Goal: Information Seeking & Learning: Learn about a topic

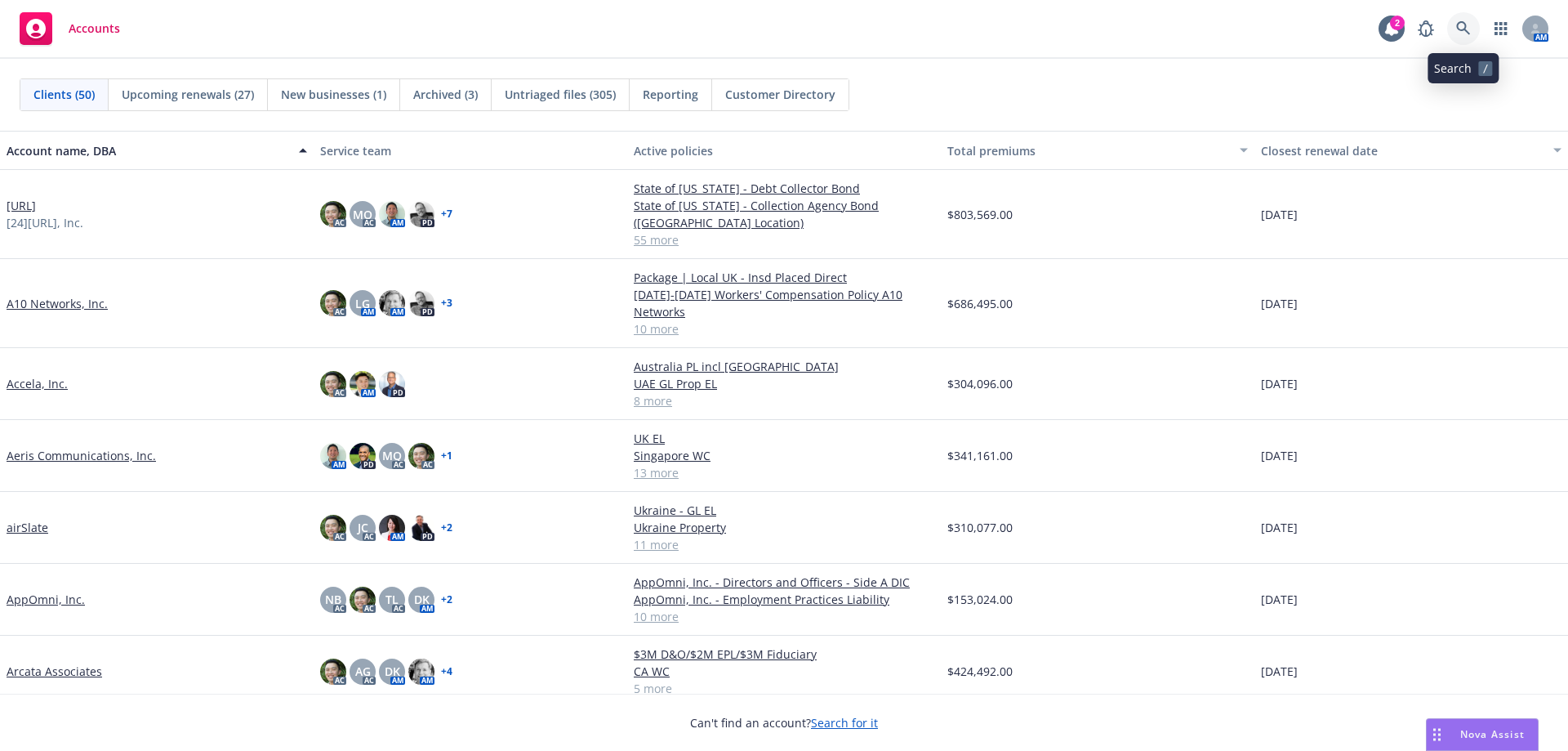
click at [1475, 23] on link at bounding box center [1463, 28] width 32 height 32
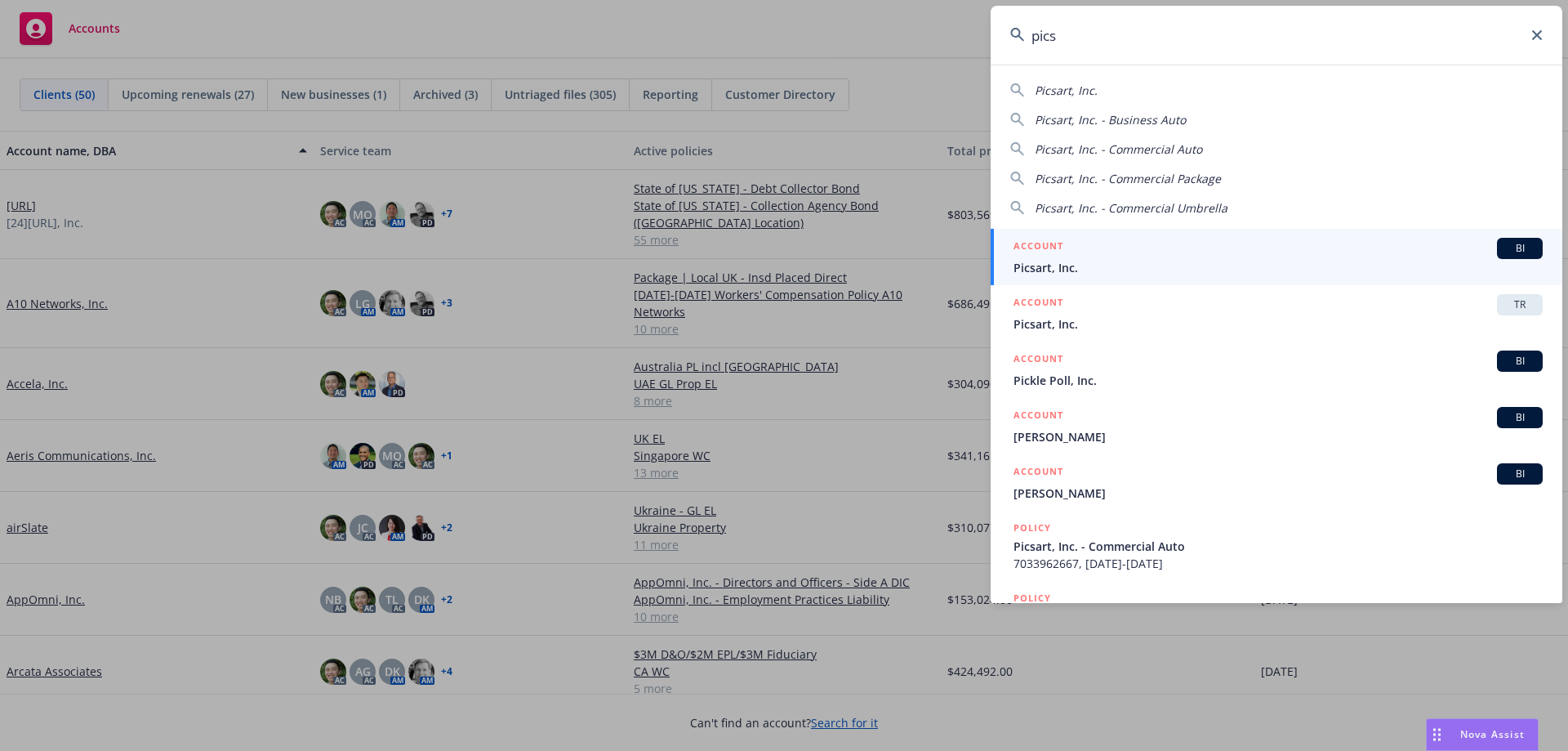
type input "pics"
click at [1246, 261] on span "Picsart, Inc." at bounding box center [1278, 267] width 529 height 18
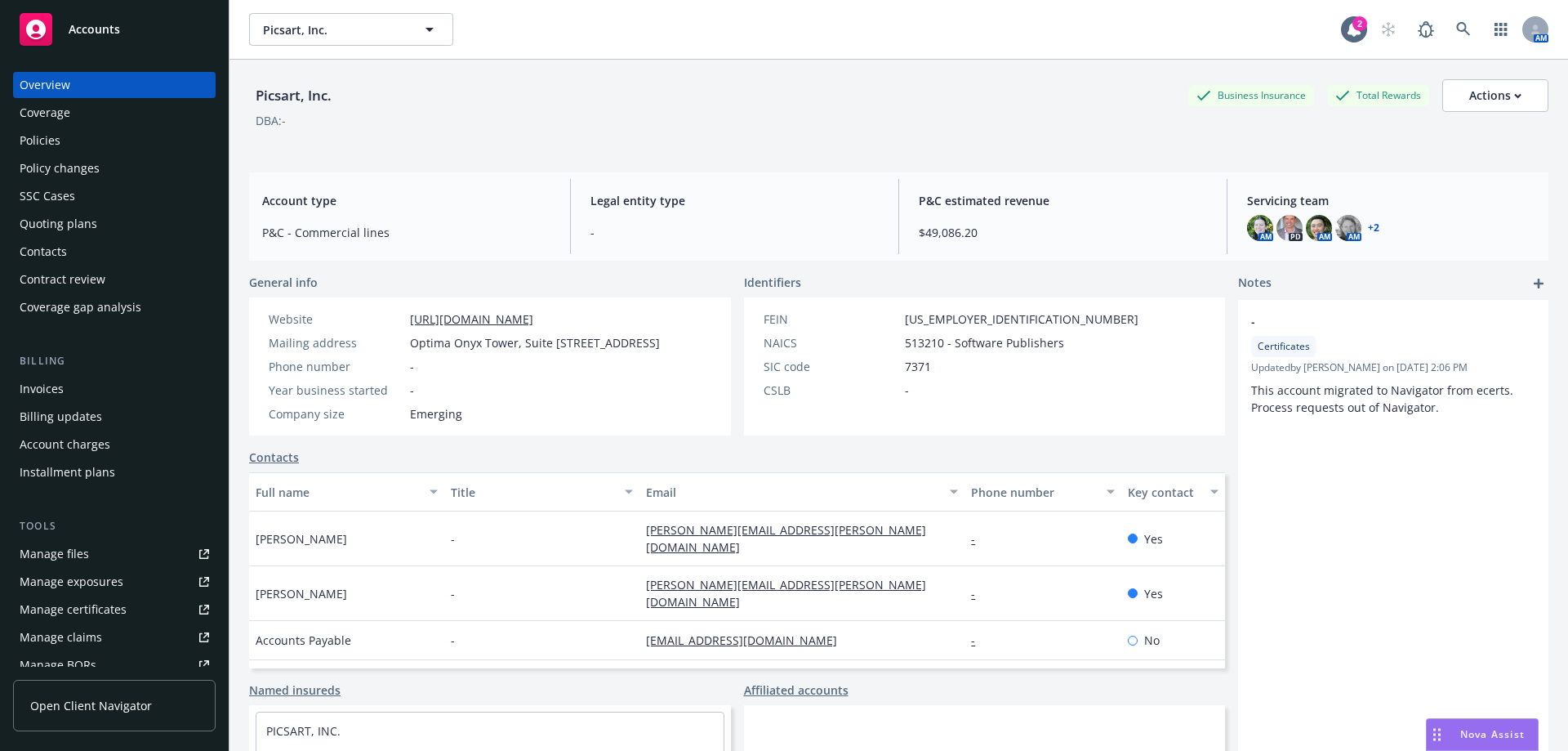
click at [98, 138] on div "Policies" at bounding box center [114, 140] width 189 height 26
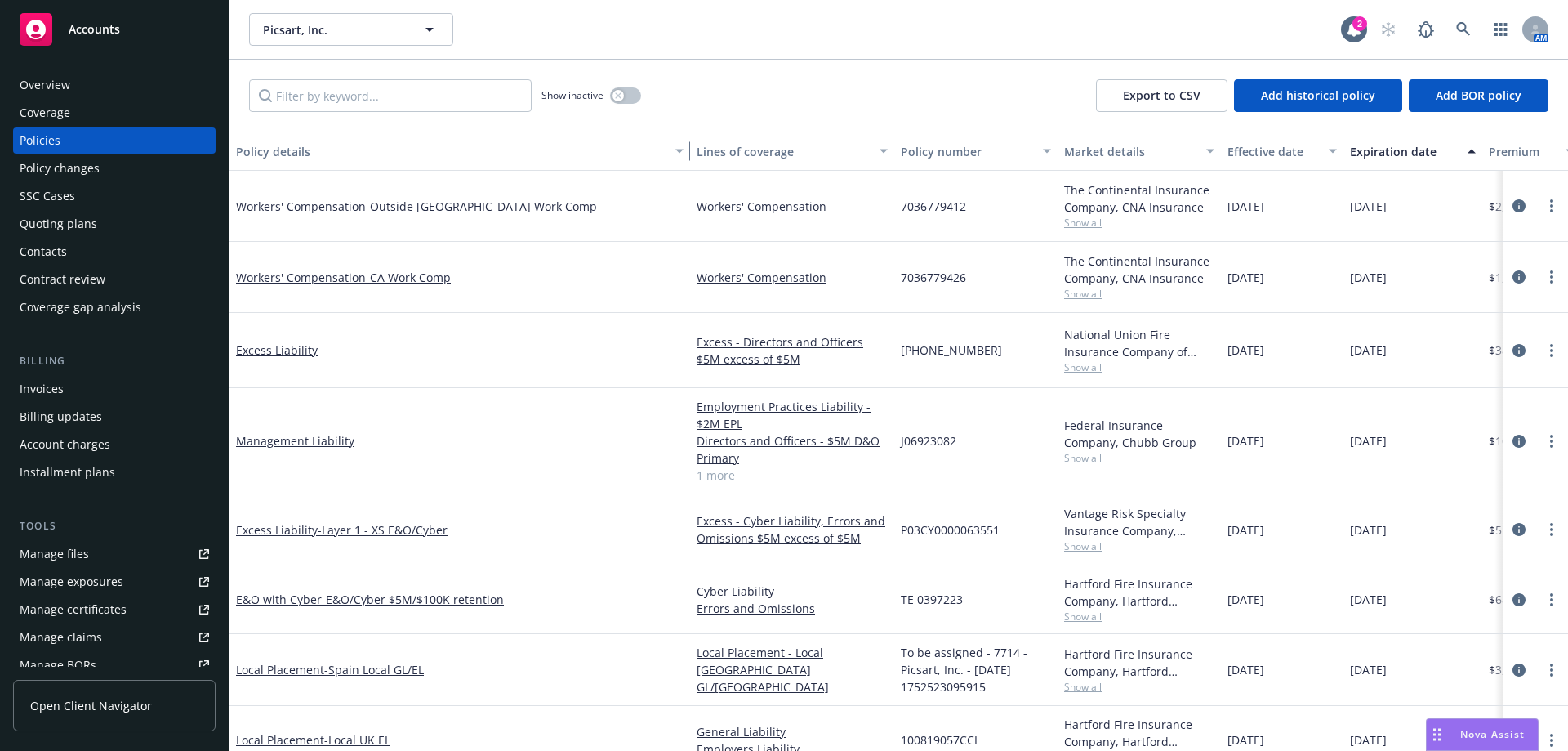
drag, startPoint x: 349, startPoint y: 160, endPoint x: 640, endPoint y: 161, distance: 291.0
click at [640, 161] on button "Policy details" at bounding box center [460, 151] width 461 height 39
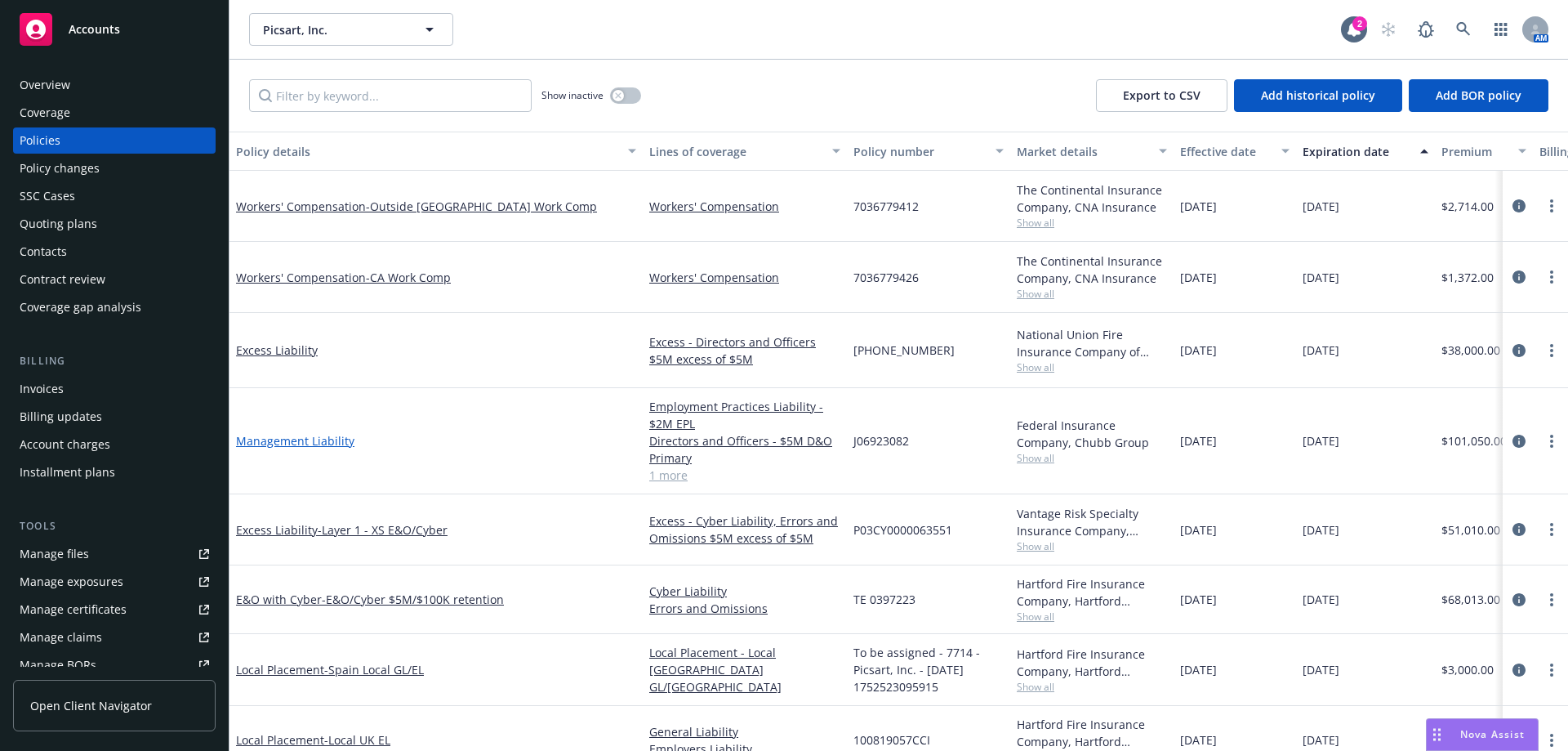
click at [343, 433] on link "Management Liability" at bounding box center [296, 441] width 118 height 16
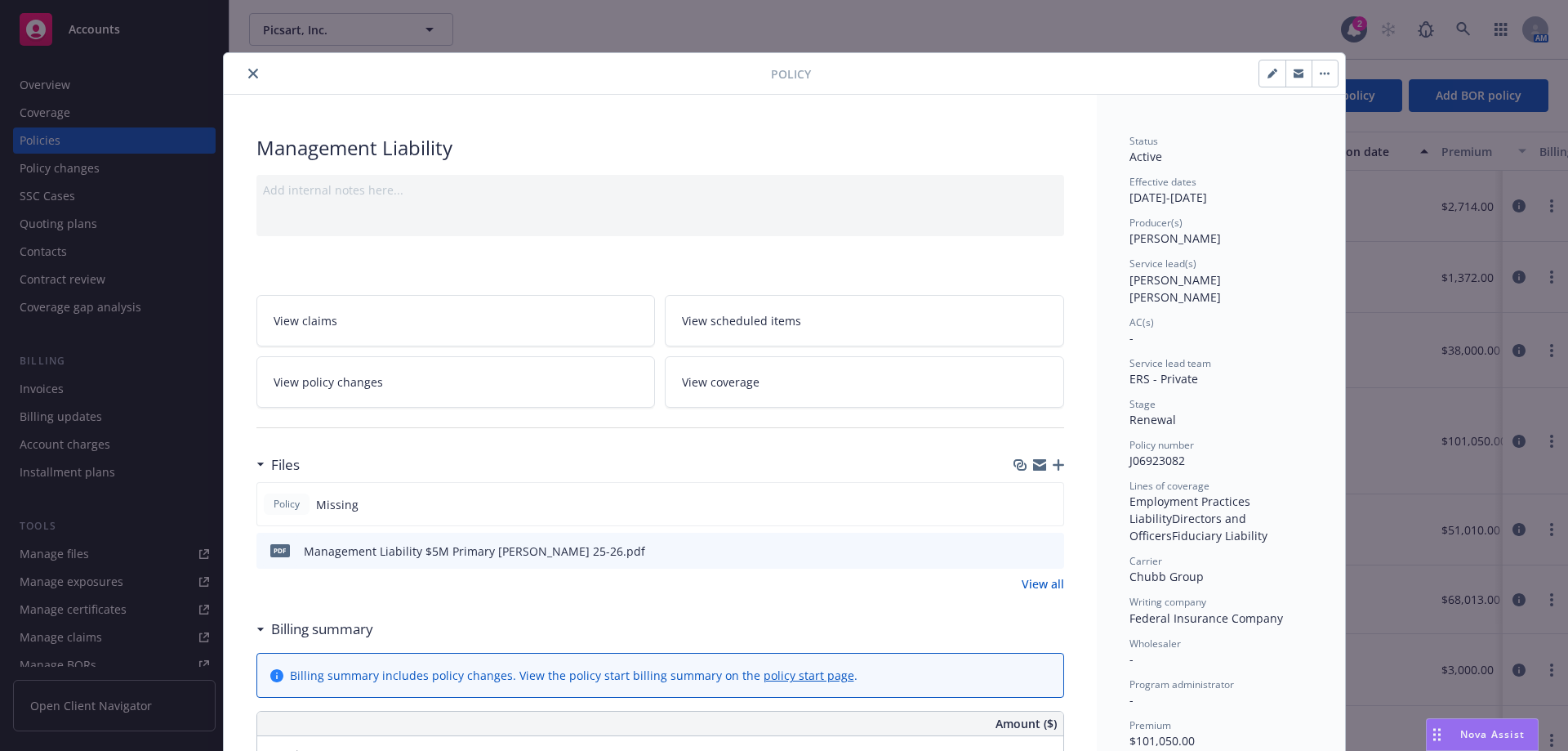
click at [1048, 550] on icon "preview file" at bounding box center [1049, 550] width 15 height 11
click at [244, 77] on button "close" at bounding box center [253, 73] width 19 height 19
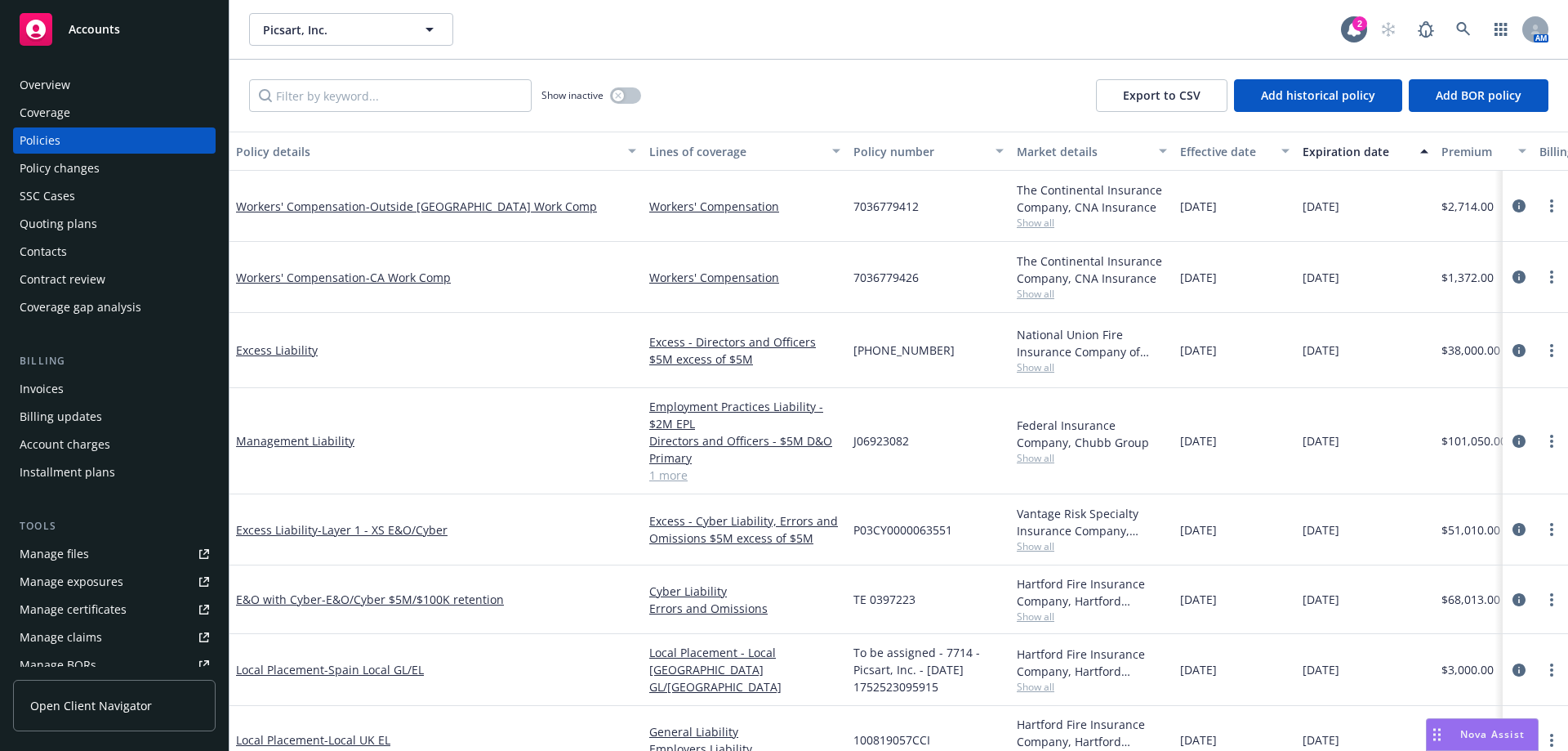
click at [182, 83] on div "Overview" at bounding box center [114, 85] width 189 height 26
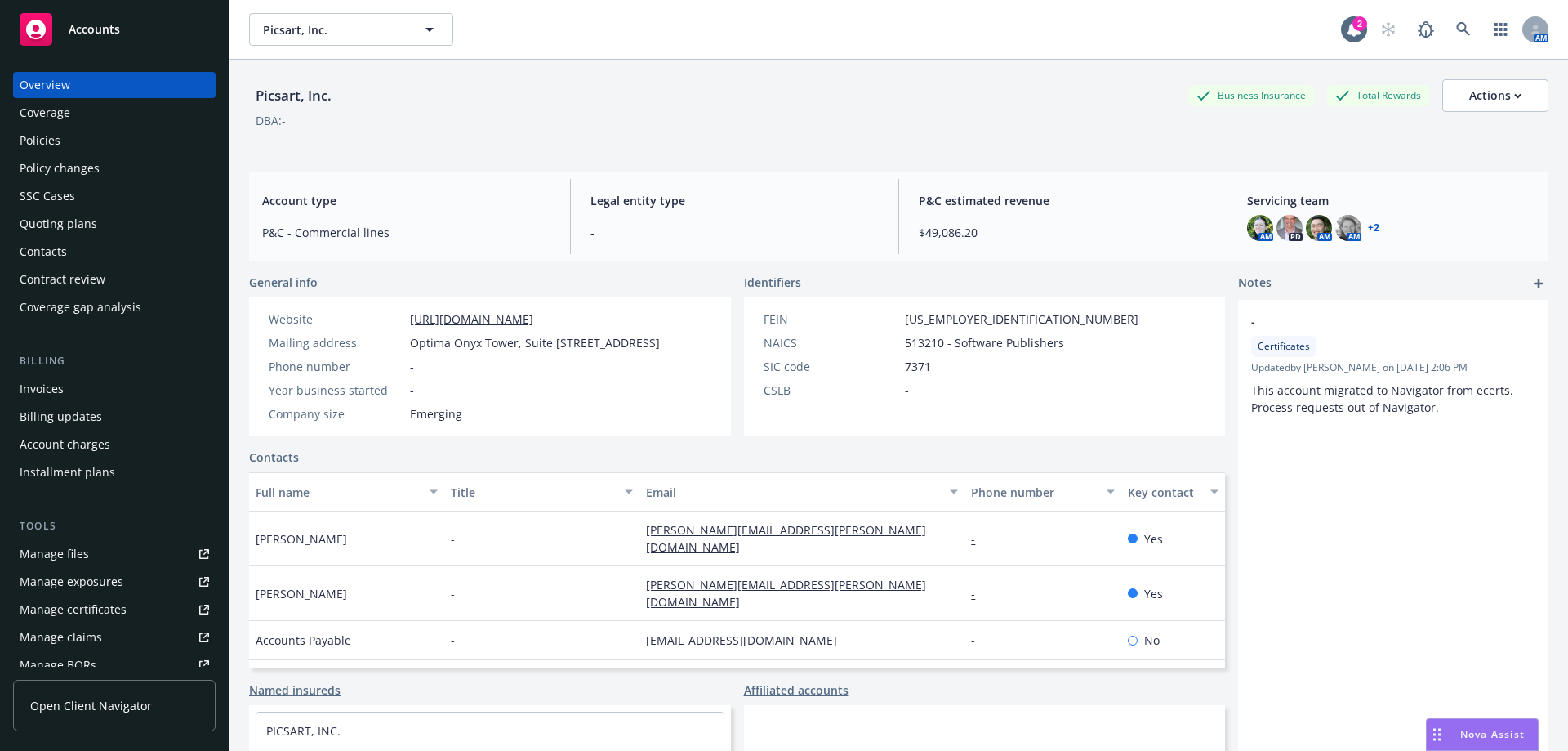
click at [1368, 232] on link "+ 2" at bounding box center [1373, 227] width 11 height 10
